Goal: Navigation & Orientation: Find specific page/section

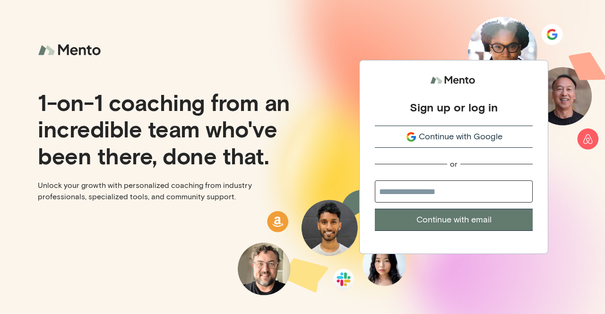
click at [429, 147] on button "Continue with Google" at bounding box center [454, 137] width 158 height 22
